Goal: Information Seeking & Learning: Learn about a topic

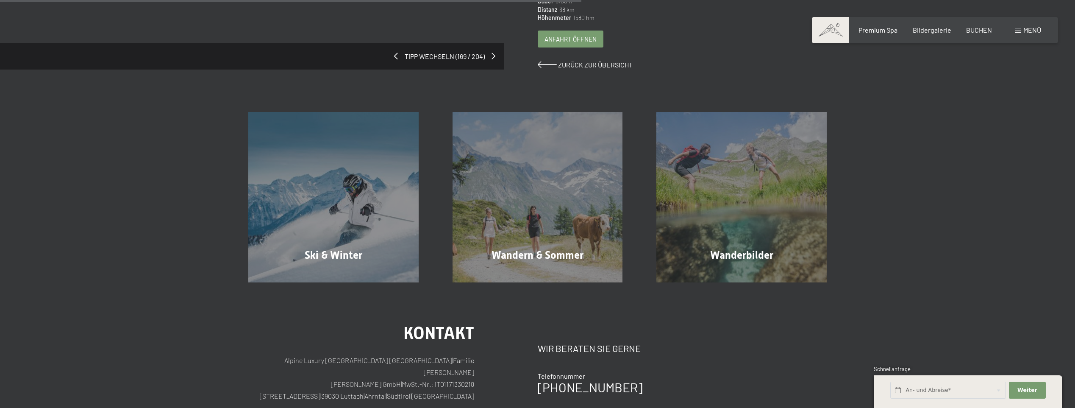
scroll to position [381, 0]
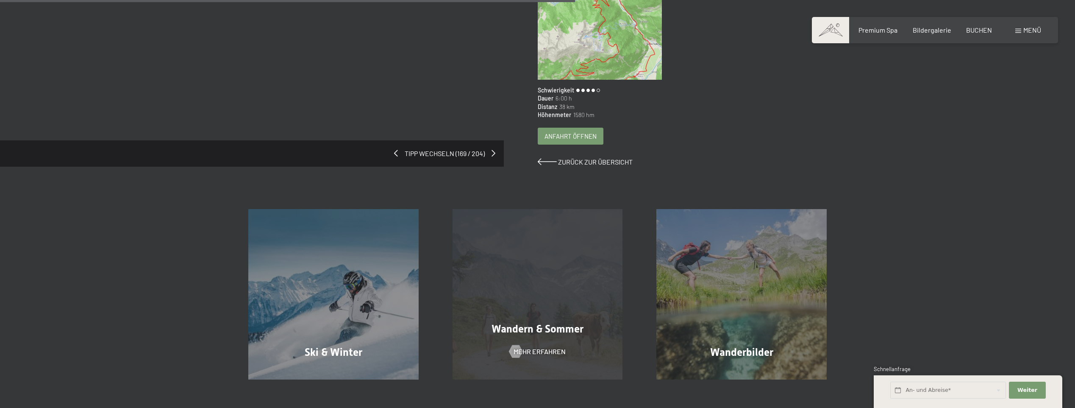
click at [564, 244] on div "Wandern & [PERSON_NAME] erfahren" at bounding box center [538, 294] width 204 height 170
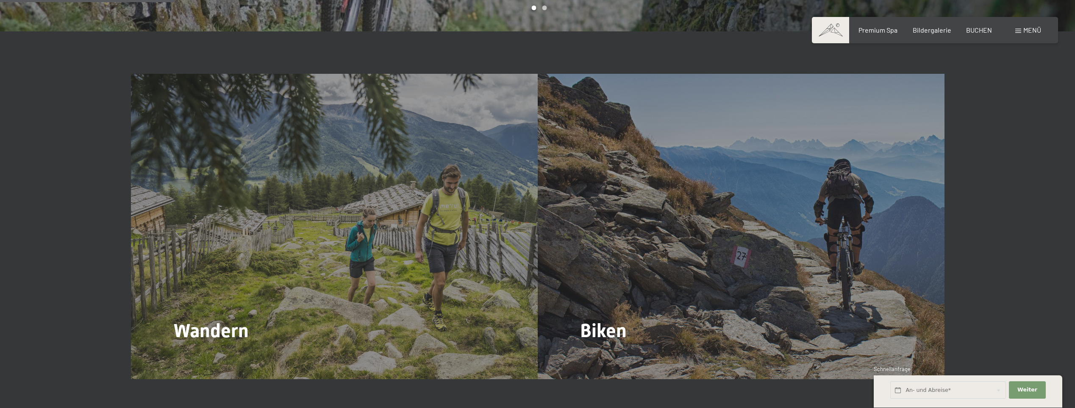
scroll to position [1059, 0]
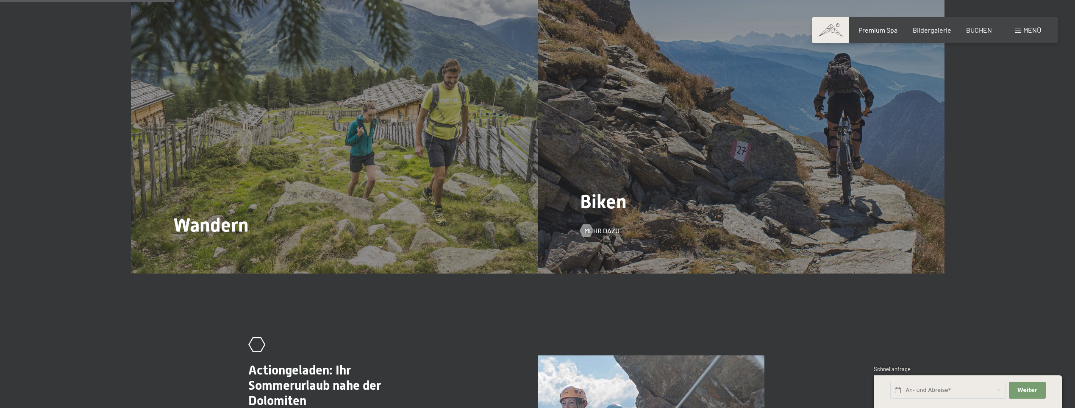
click at [695, 178] on div "Biken Mehr dazu" at bounding box center [741, 120] width 407 height 305
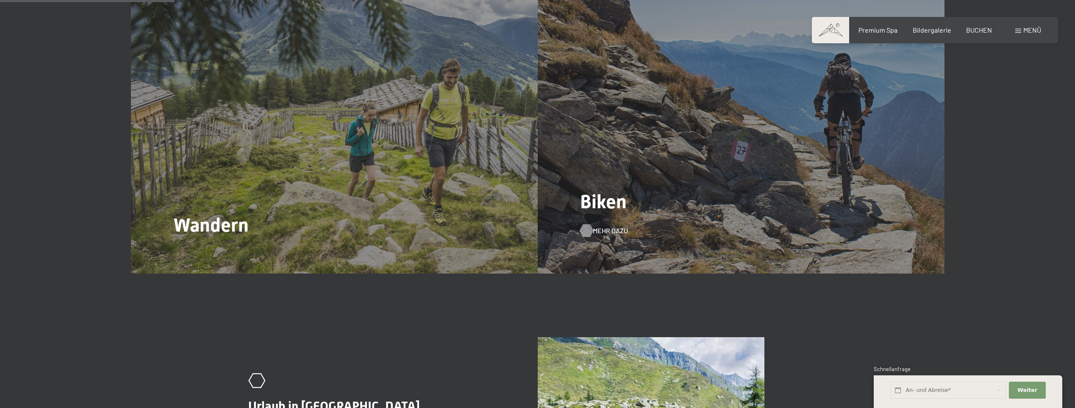
click at [601, 226] on span "Mehr dazu" at bounding box center [610, 230] width 35 height 9
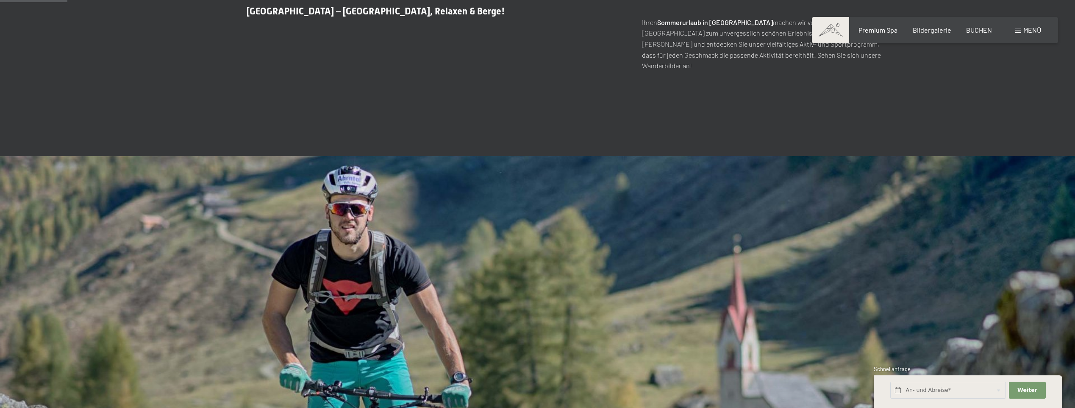
scroll to position [169, 0]
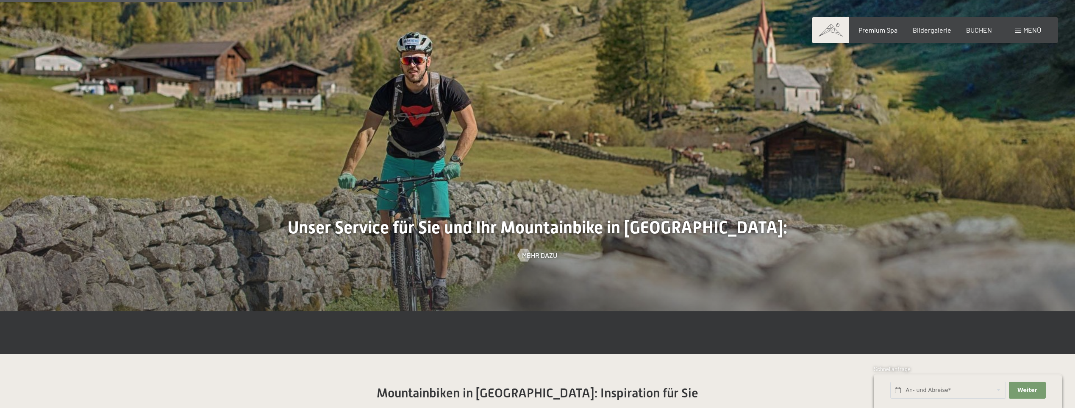
scroll to position [635, 0]
